Goal: Task Accomplishment & Management: Manage account settings

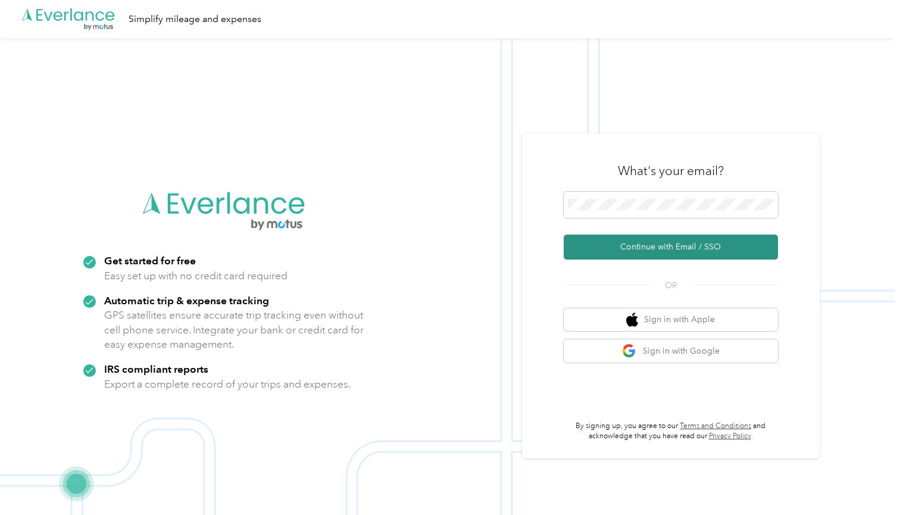
click at [631, 249] on button "Continue with Email / SSO" at bounding box center [671, 247] width 214 height 25
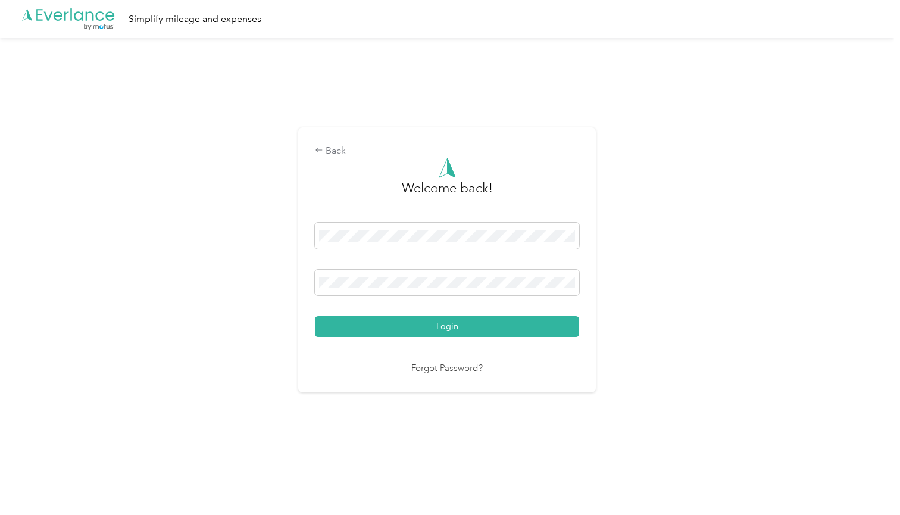
click at [450, 326] on button "Login" at bounding box center [447, 326] width 264 height 21
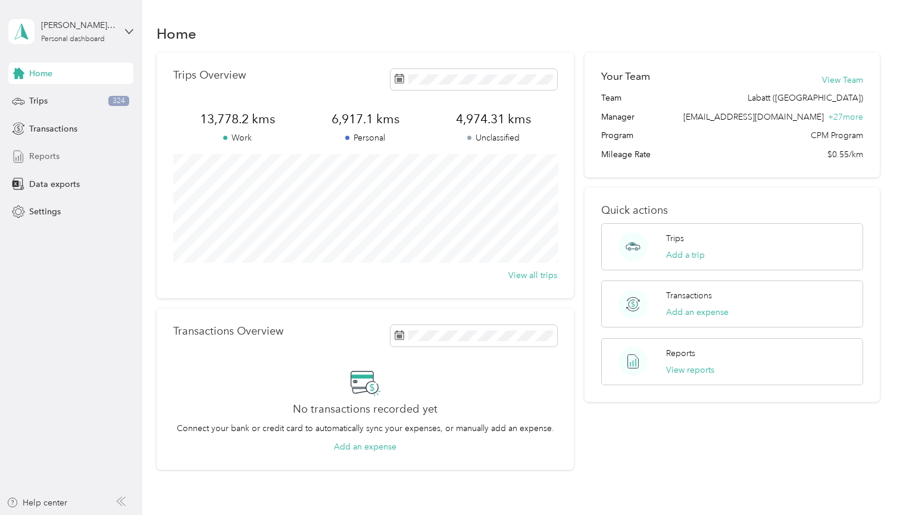
click at [48, 157] on span "Reports" at bounding box center [44, 156] width 30 height 13
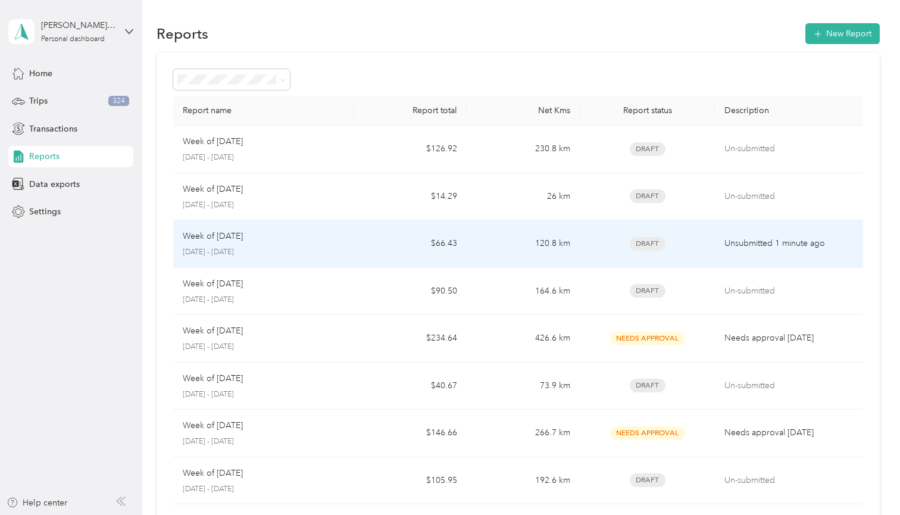
click at [243, 230] on p "Week of [DATE]" at bounding box center [213, 236] width 60 height 13
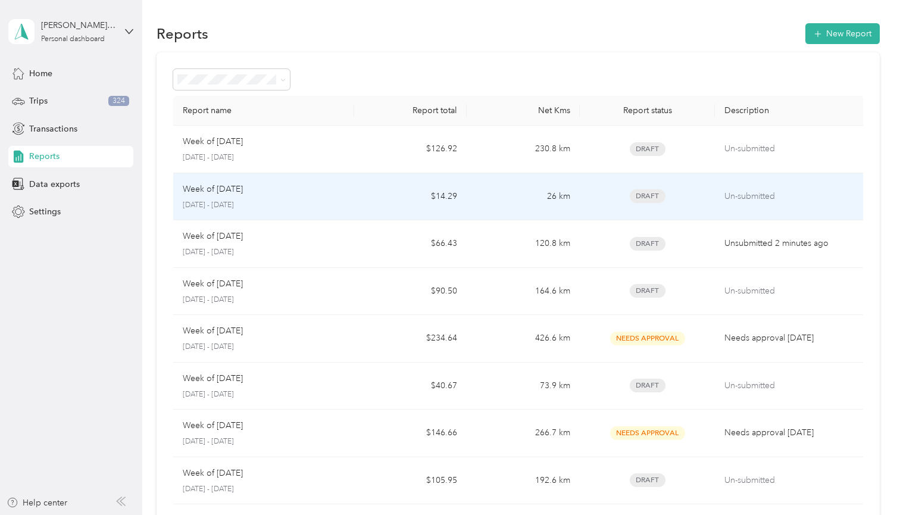
click at [243, 193] on p "Week of [DATE]" at bounding box center [213, 189] width 60 height 13
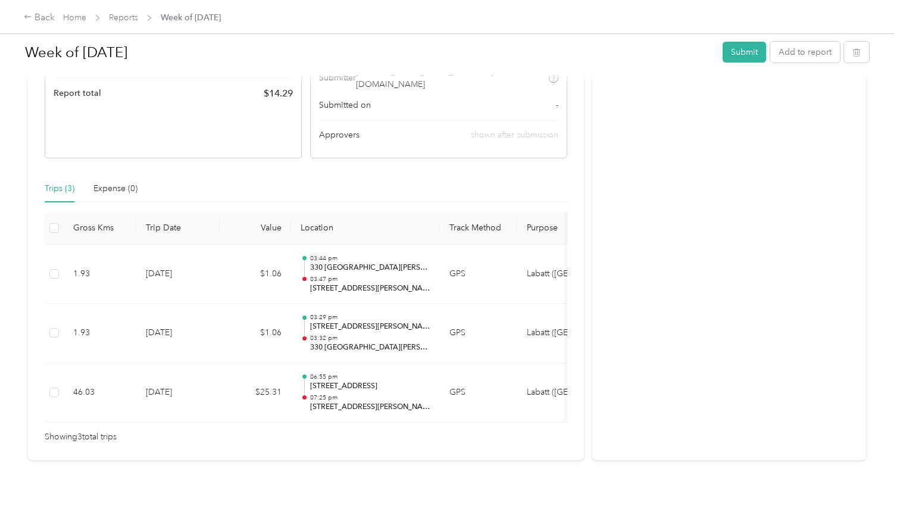
scroll to position [190, 0]
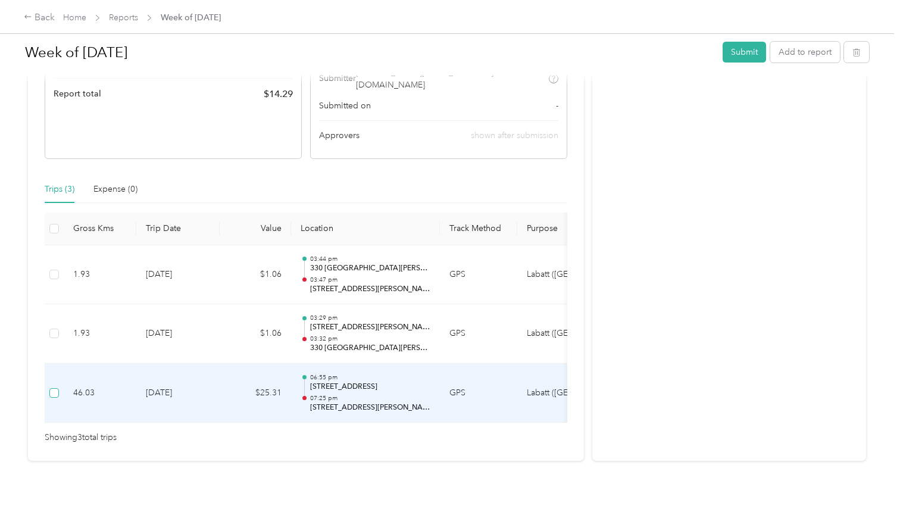
click at [56, 388] on span at bounding box center [54, 393] width 10 height 10
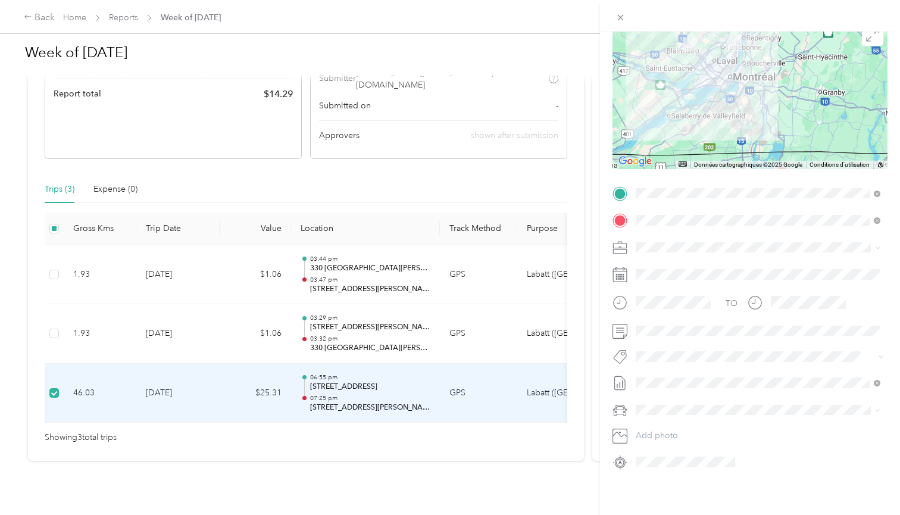
scroll to position [0, 0]
click at [53, 321] on div "Trip details Save This trip cannot be edited because it is either under review,…" at bounding box center [450, 257] width 900 height 515
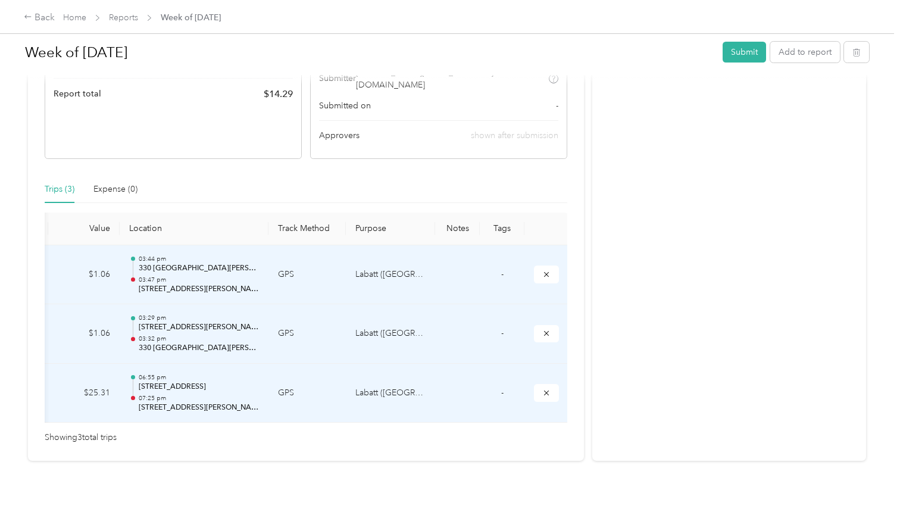
click at [504, 258] on td "-" at bounding box center [502, 275] width 45 height 60
click at [539, 266] on button "submit" at bounding box center [546, 274] width 25 height 17
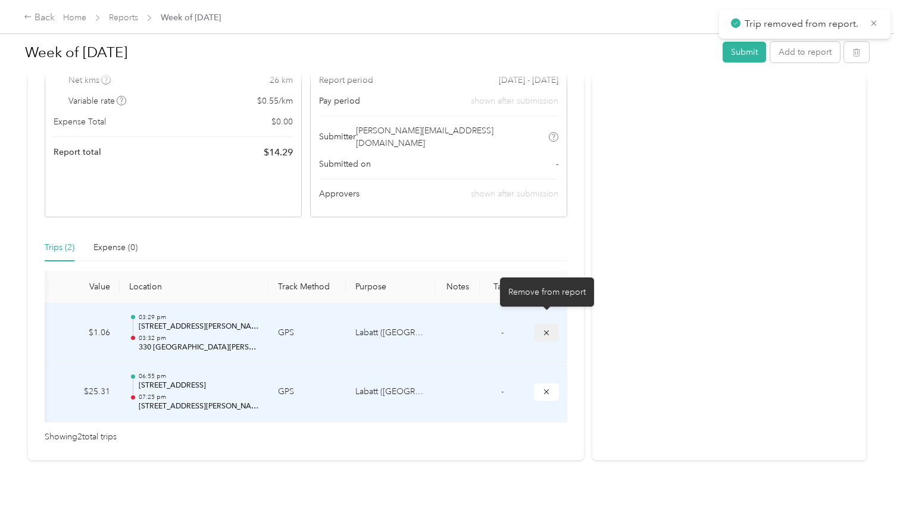
click at [542, 329] on icon "submit" at bounding box center [546, 333] width 8 height 8
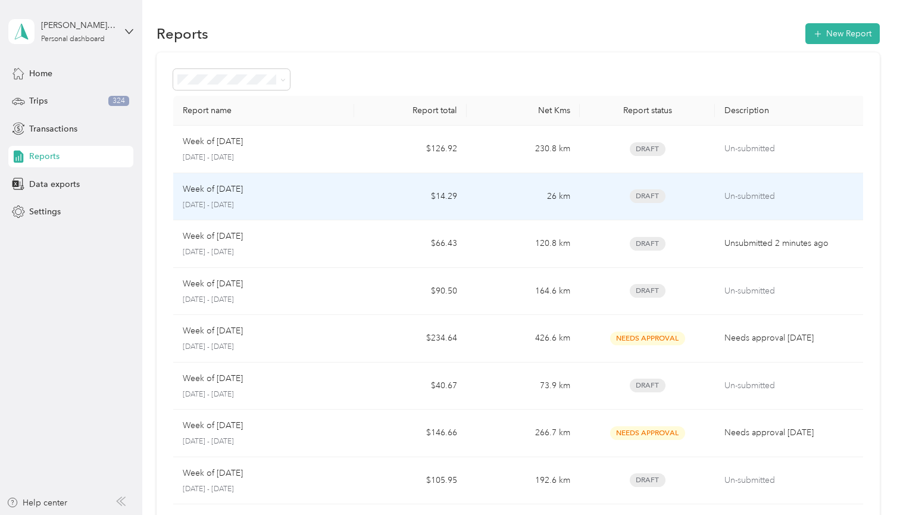
click at [243, 193] on p "Week of [DATE]" at bounding box center [213, 189] width 60 height 13
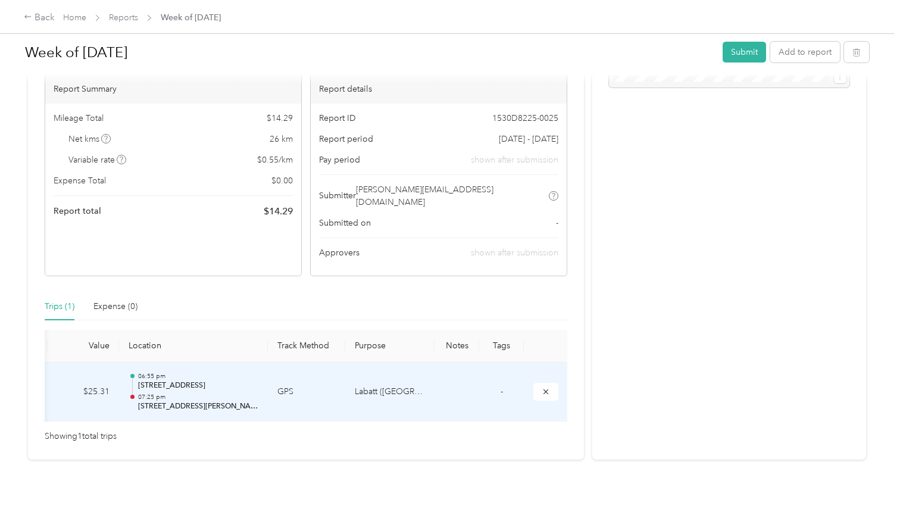
scroll to position [0, 171]
click at [461, 377] on td at bounding box center [457, 393] width 45 height 60
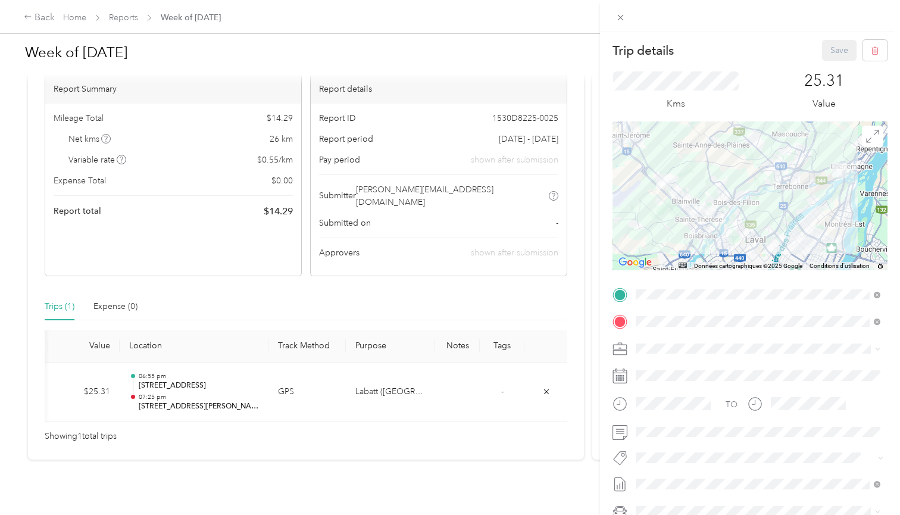
click at [501, 380] on div "Trip details Save This trip cannot be edited because it is either under review,…" at bounding box center [450, 257] width 900 height 515
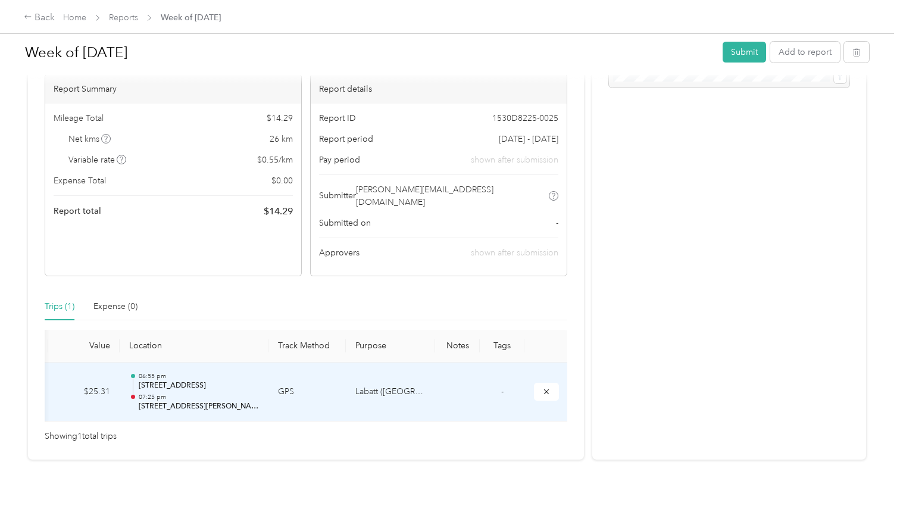
click at [503, 386] on span "-" at bounding box center [502, 391] width 2 height 10
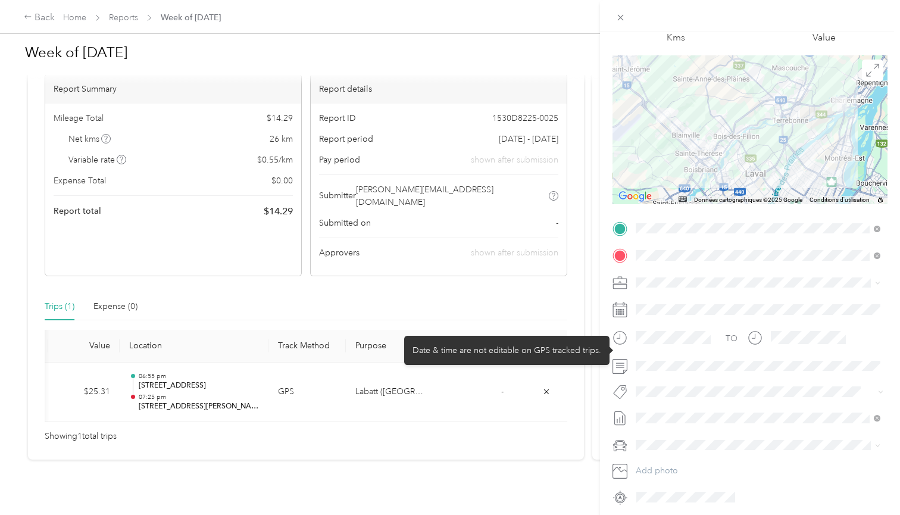
scroll to position [57, 0]
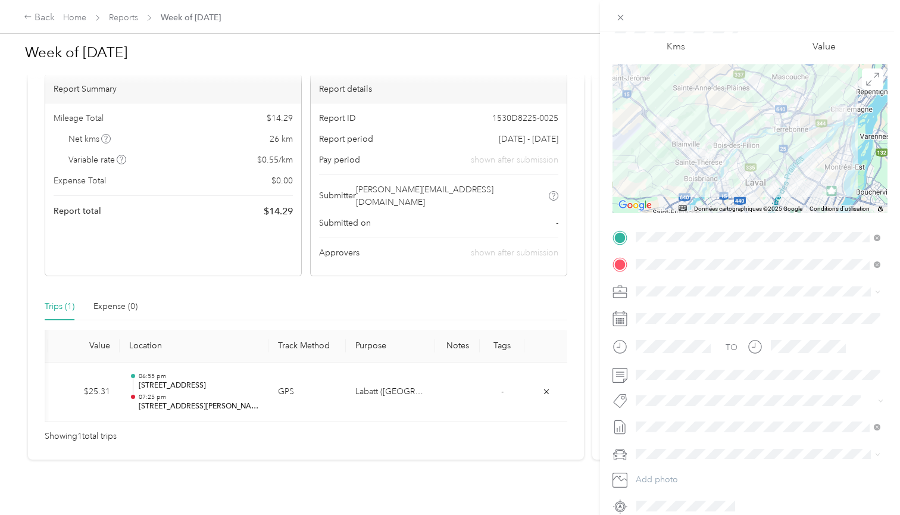
click at [689, 312] on span "Labatt ([GEOGRAPHIC_DATA])" at bounding box center [698, 309] width 116 height 10
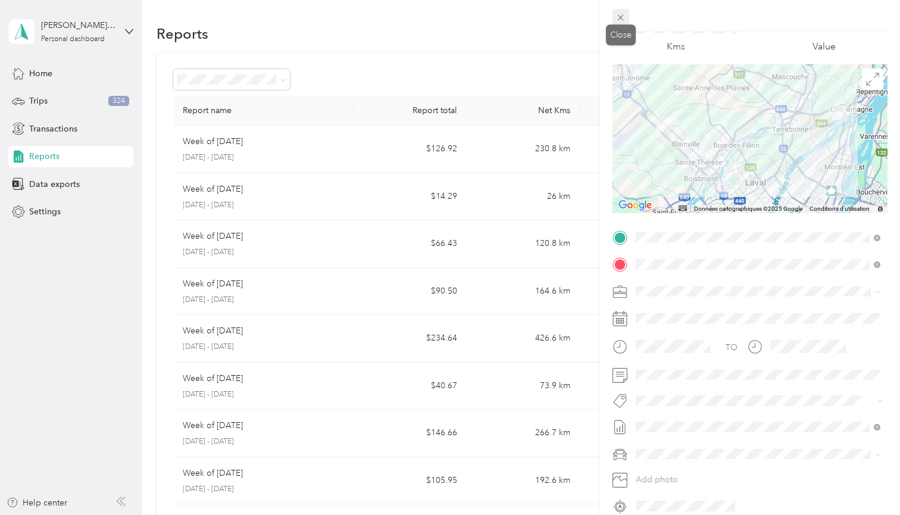
click at [621, 13] on icon at bounding box center [621, 18] width 10 height 10
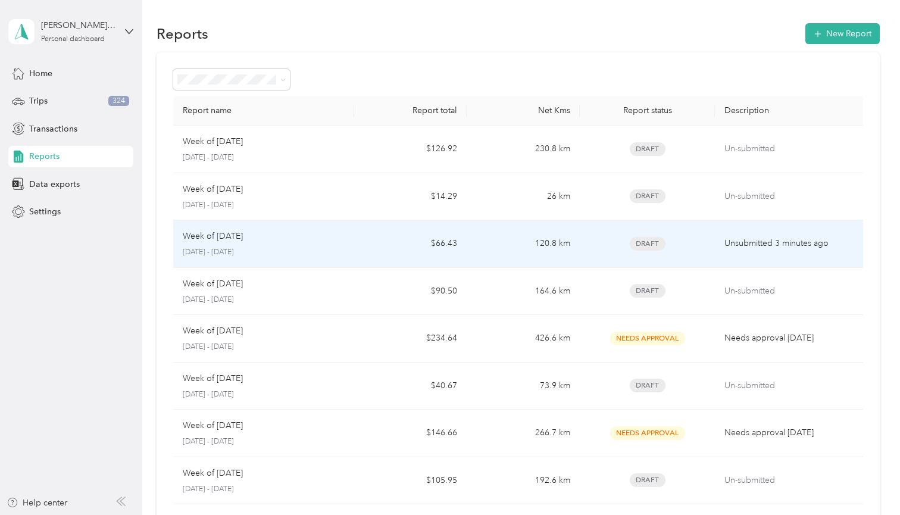
click at [316, 229] on td "Week of [DATE] [DATE] - [DATE]" at bounding box center [263, 244] width 180 height 48
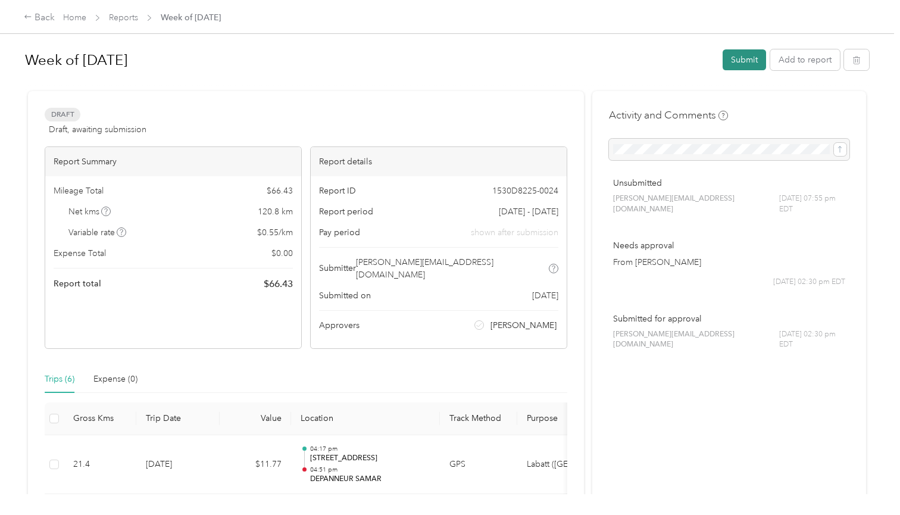
click at [748, 59] on button "Submit" at bounding box center [744, 59] width 43 height 21
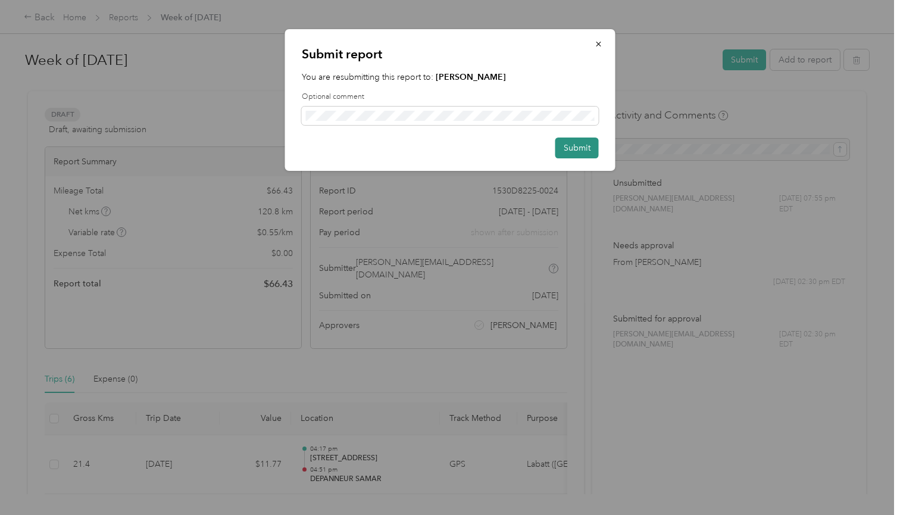
click at [567, 144] on button "Submit" at bounding box center [577, 148] width 43 height 21
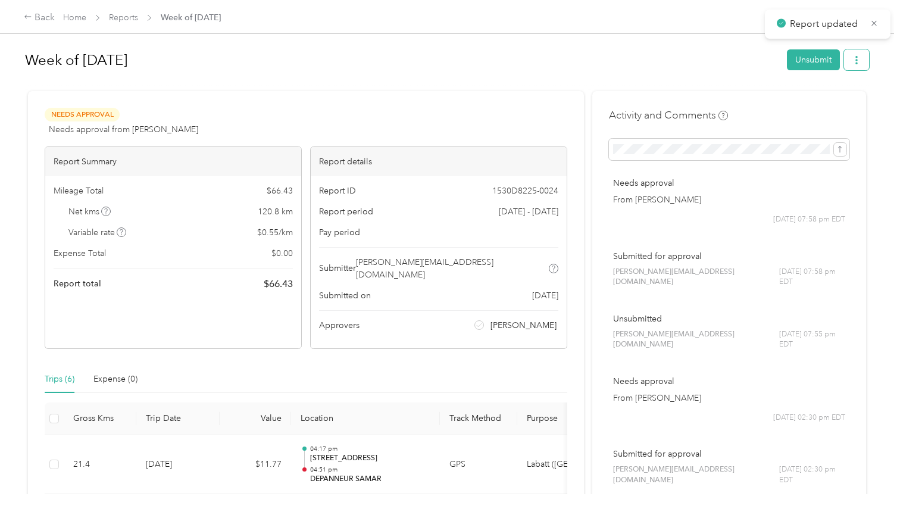
click at [858, 67] on button "button" at bounding box center [856, 59] width 25 height 21
click at [820, 107] on span "Download" at bounding box center [825, 104] width 39 height 13
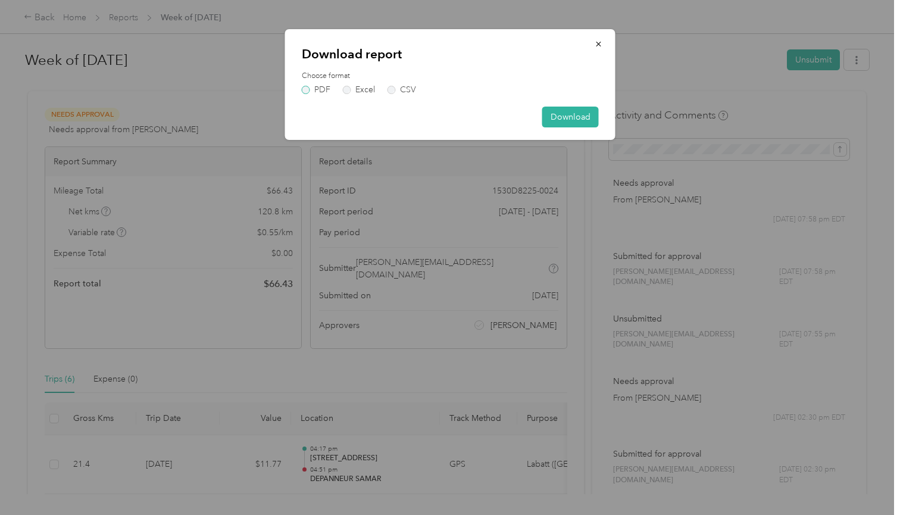
click at [307, 86] on label "PDF" at bounding box center [316, 90] width 29 height 8
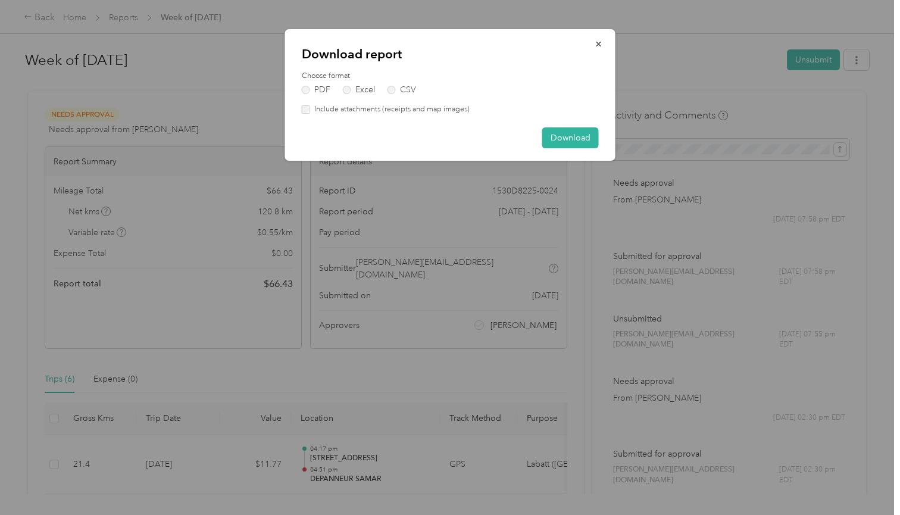
click at [307, 114] on div "Download report Choose format PDF Excel CSV Include attachments (receipts and m…" at bounding box center [450, 95] width 330 height 132
click at [558, 136] on button "Download" at bounding box center [570, 137] width 57 height 21
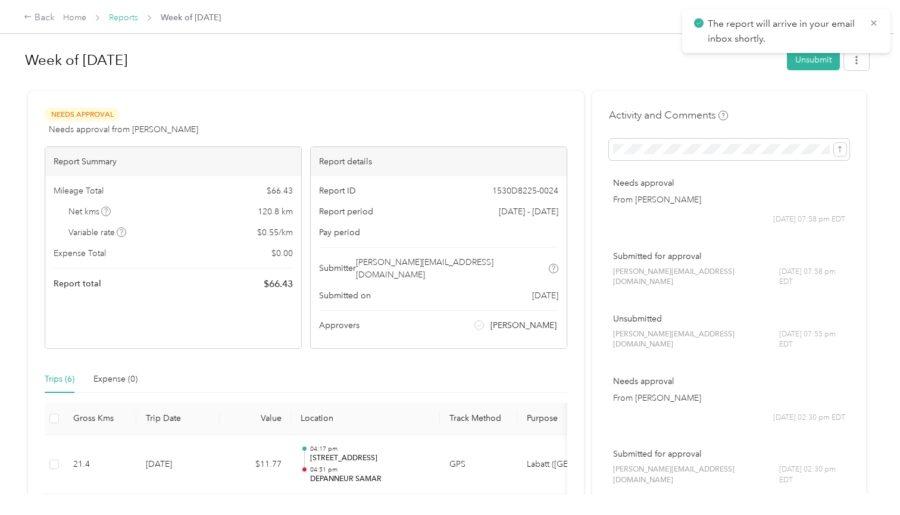
click at [124, 20] on link "Reports" at bounding box center [123, 18] width 29 height 10
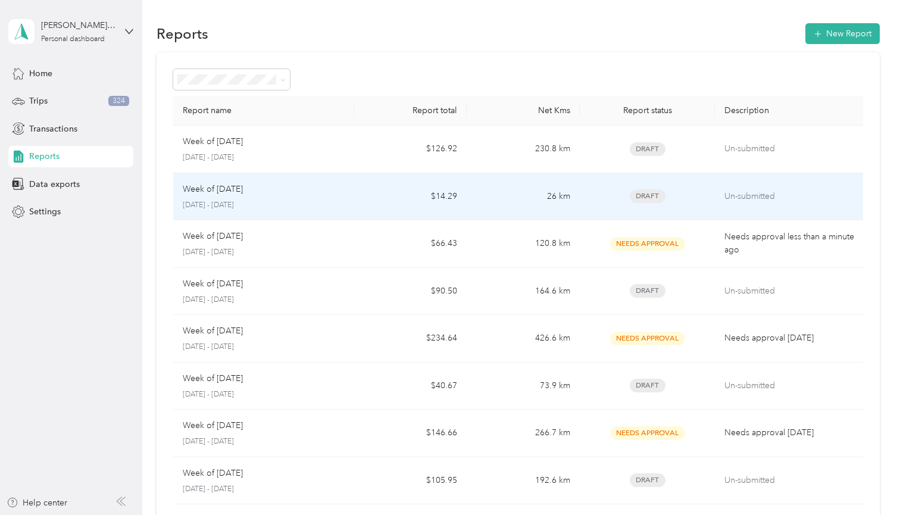
click at [285, 207] on p "[DATE] - [DATE]" at bounding box center [263, 205] width 161 height 11
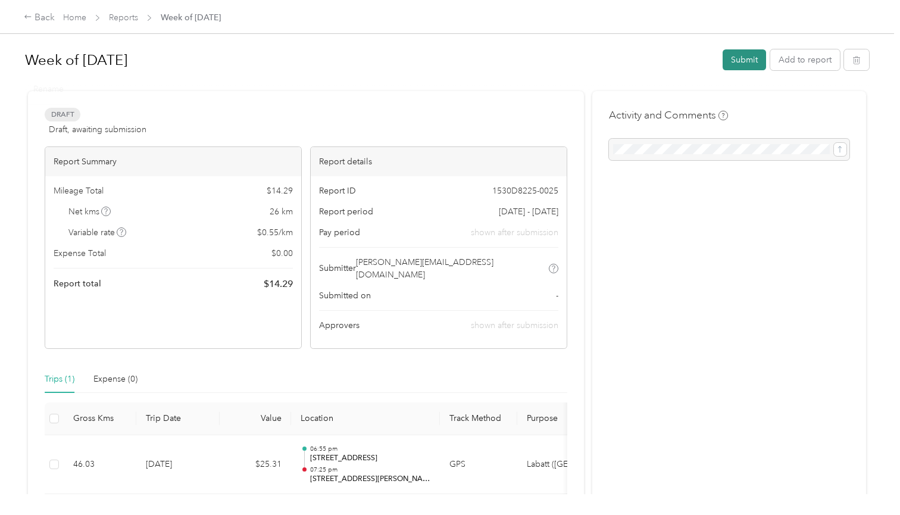
click at [766, 57] on button "Submit" at bounding box center [744, 59] width 43 height 21
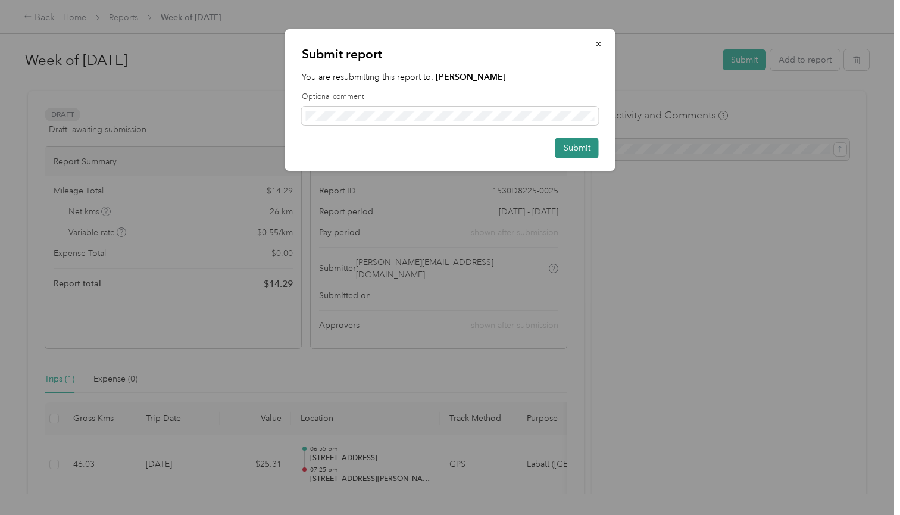
click at [584, 148] on button "Submit" at bounding box center [577, 148] width 43 height 21
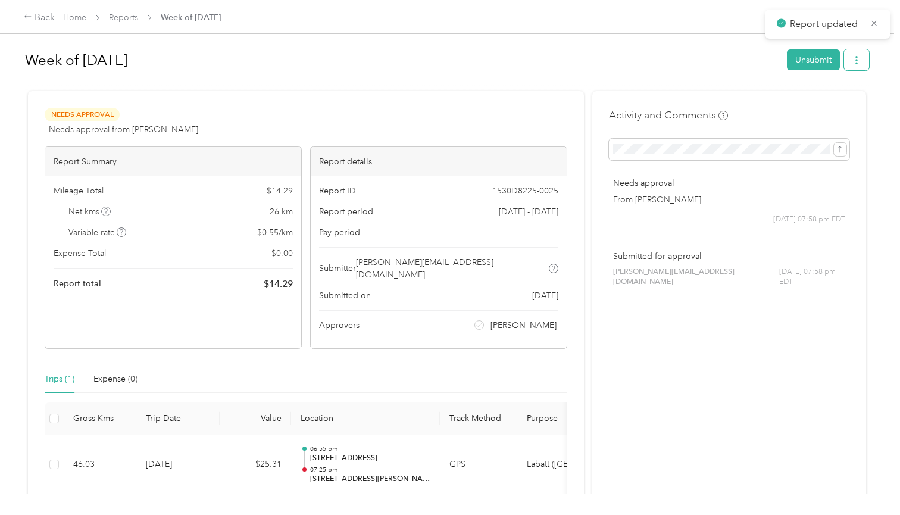
click at [856, 64] on icon "button" at bounding box center [857, 60] width 8 height 8
click at [828, 99] on span "Download" at bounding box center [825, 104] width 39 height 13
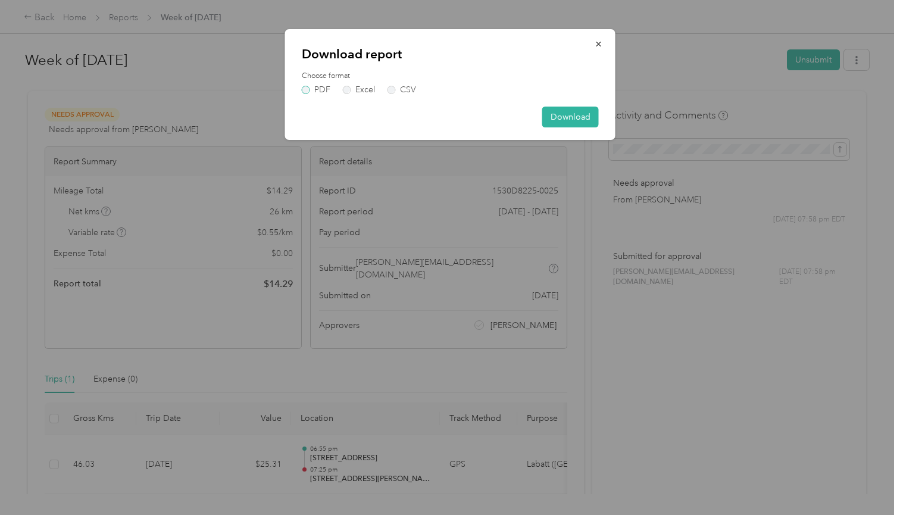
click at [311, 89] on label "PDF" at bounding box center [316, 90] width 29 height 8
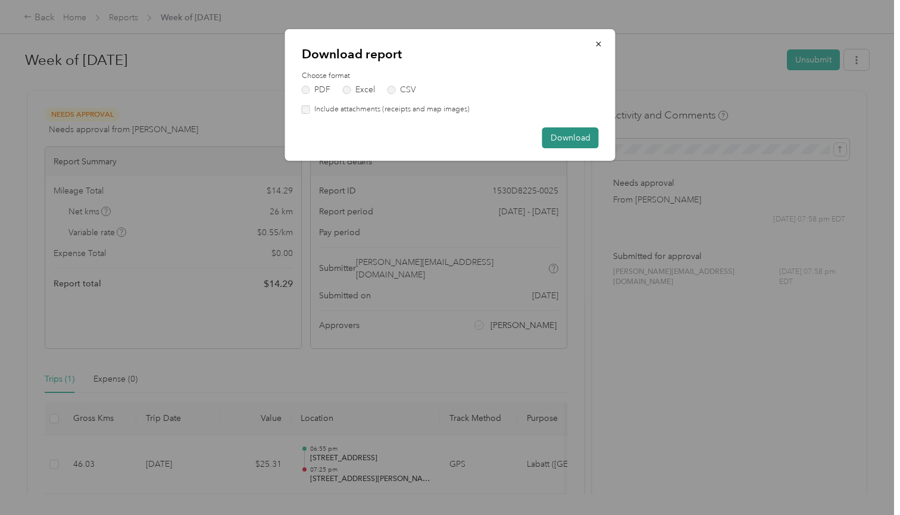
click at [569, 139] on button "Download" at bounding box center [570, 137] width 57 height 21
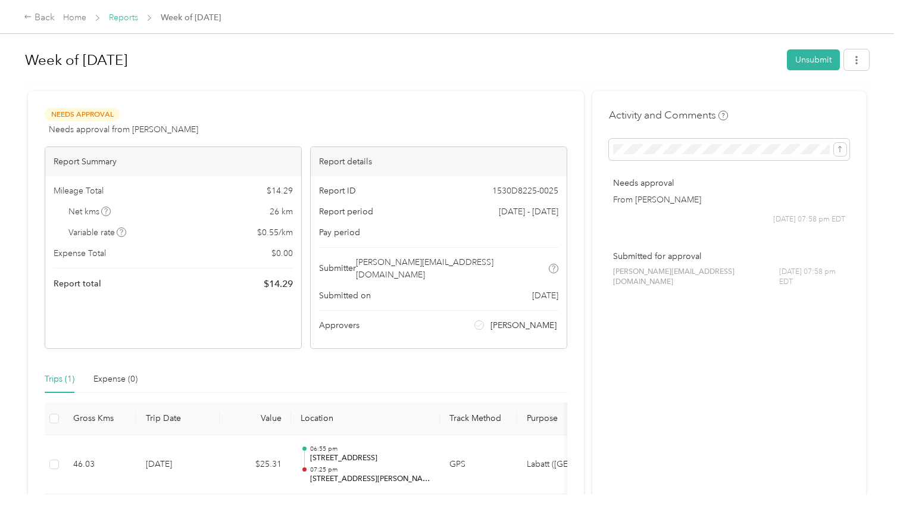
click at [123, 21] on link "Reports" at bounding box center [123, 18] width 29 height 10
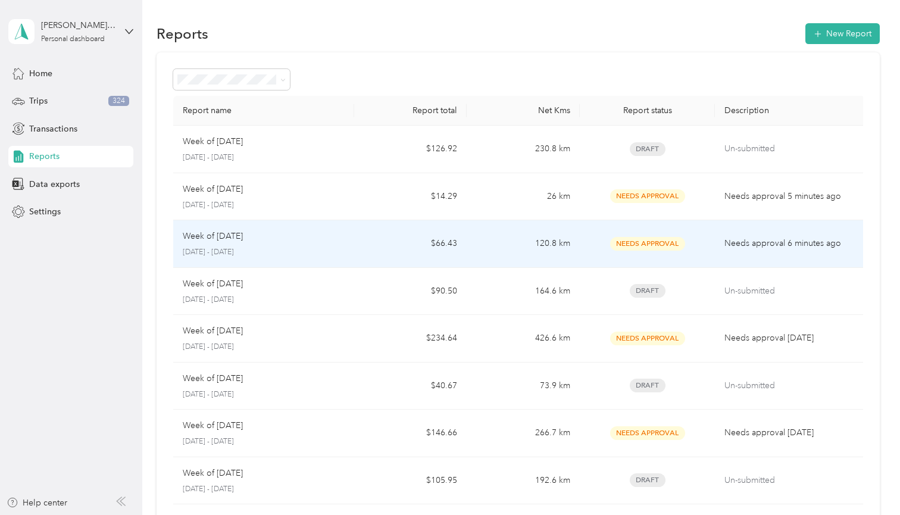
click at [523, 263] on td "120.8 km" at bounding box center [523, 244] width 113 height 48
